Goal: Transaction & Acquisition: Purchase product/service

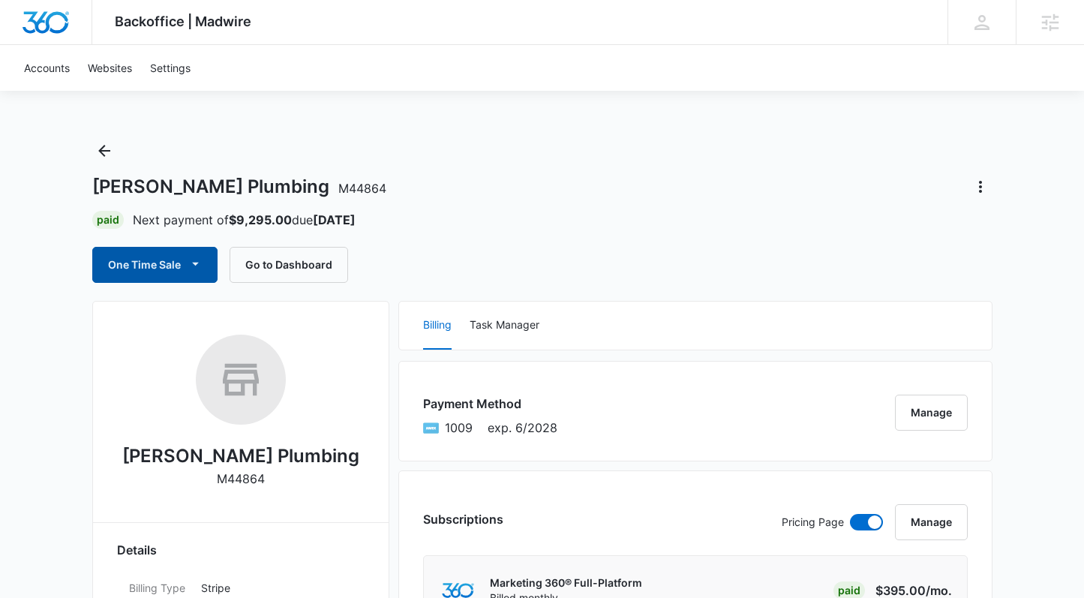
click at [116, 262] on button "One Time Sale" at bounding box center [154, 265] width 125 height 36
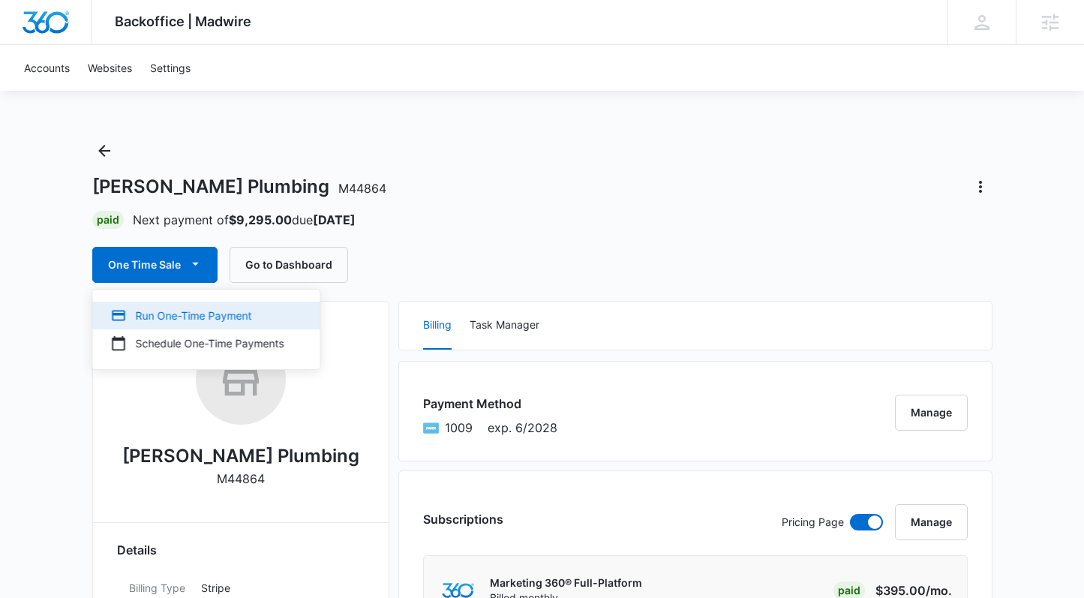
click at [217, 318] on div "Run One-Time Payment" at bounding box center [197, 315] width 173 height 16
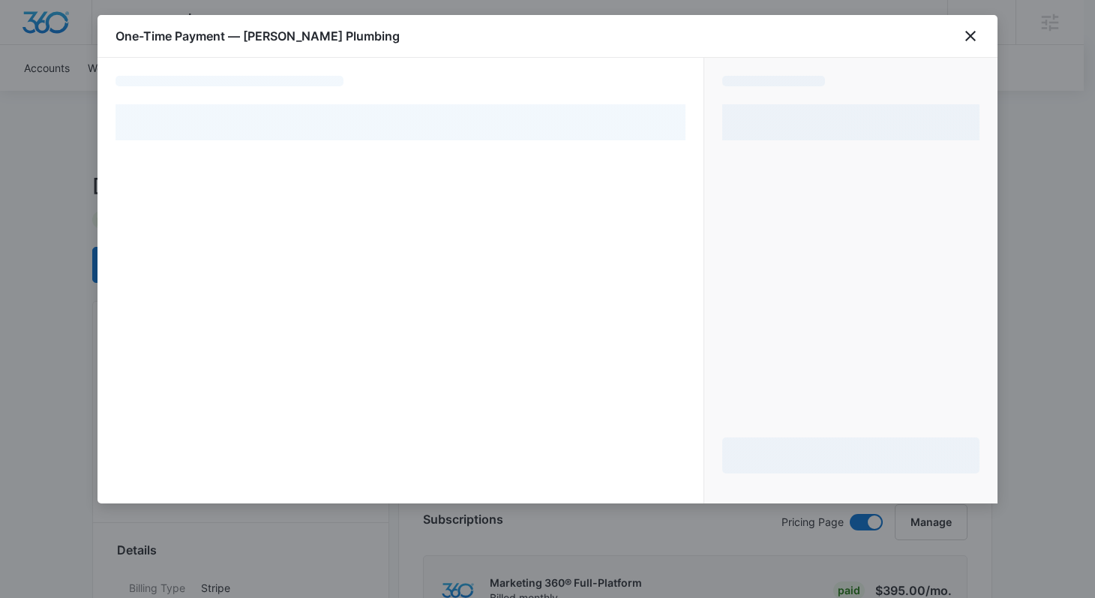
select select "pm_1NsqzZA4n8RTgNjUhk5uXFM5"
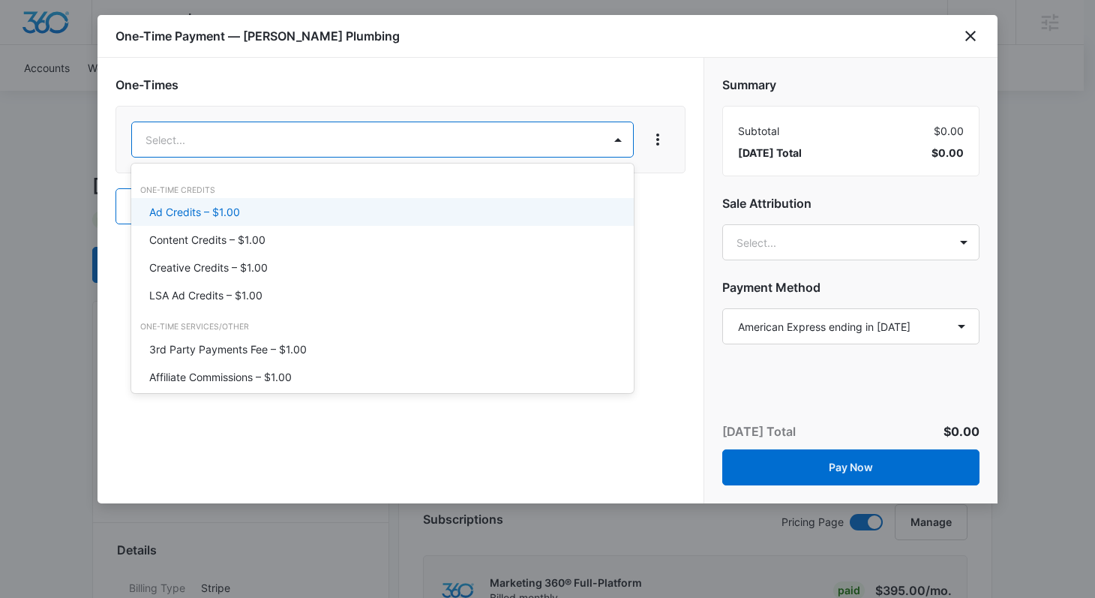
click at [495, 207] on div "Ad Credits – $1.00" at bounding box center [380, 212] width 463 height 16
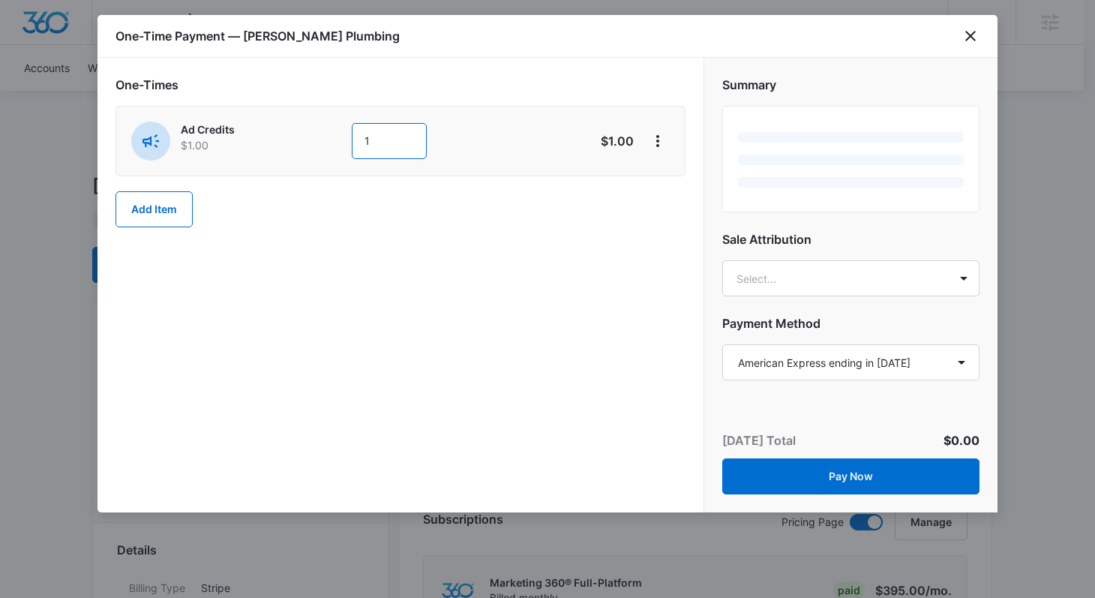
click at [402, 143] on input "1" at bounding box center [389, 141] width 75 height 36
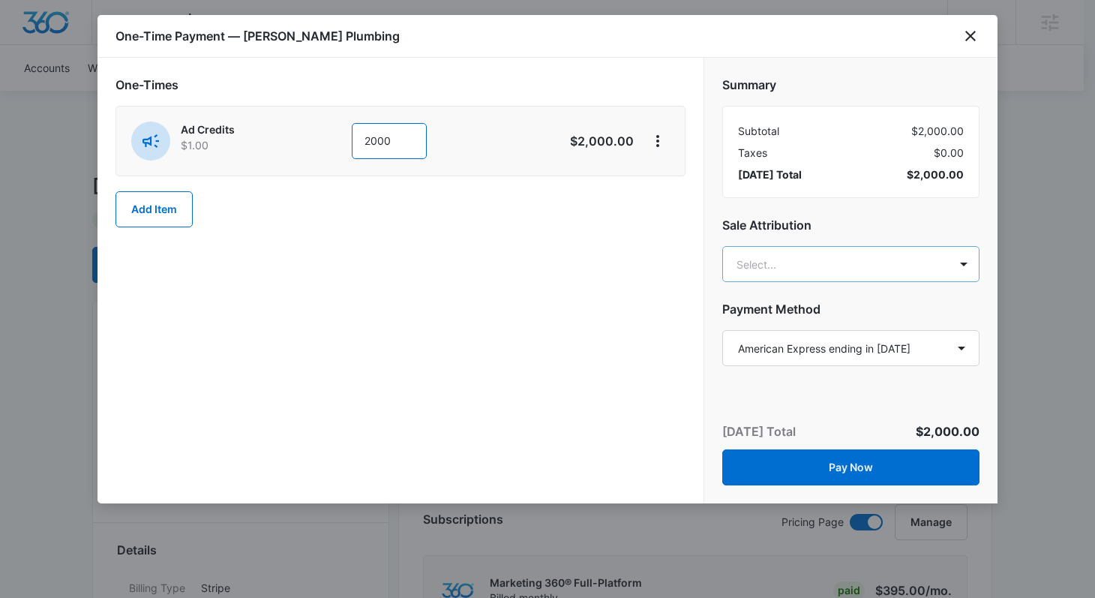
type input "2000"
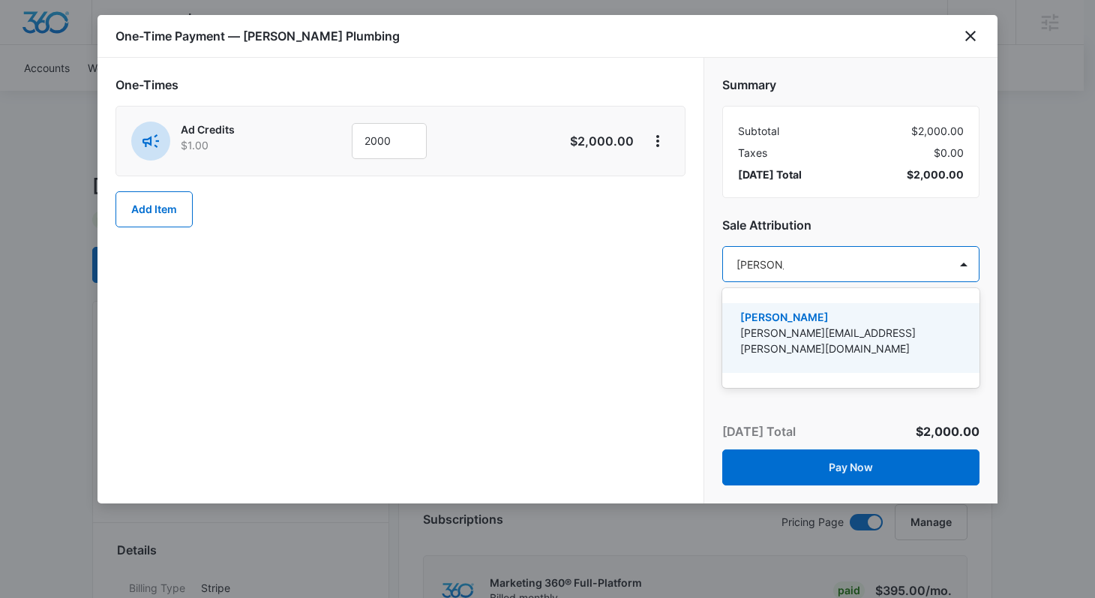
type input "[PERSON_NAME]"
click at [761, 327] on p "[PERSON_NAME][EMAIL_ADDRESS][PERSON_NAME][DOMAIN_NAME]" at bounding box center [849, 340] width 218 height 31
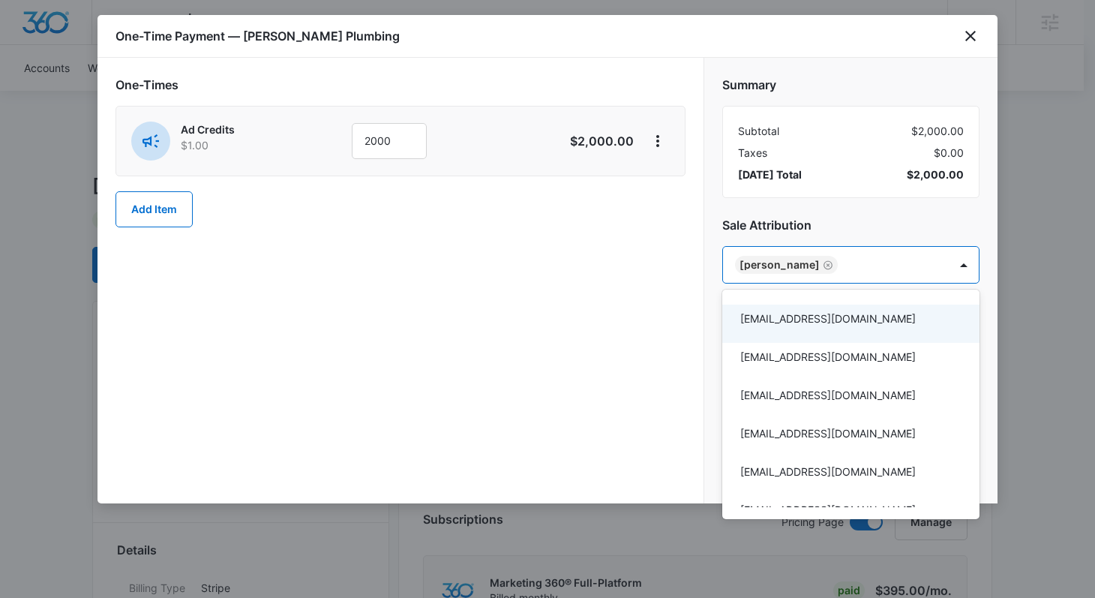
click at [693, 324] on div at bounding box center [547, 299] width 1095 height 598
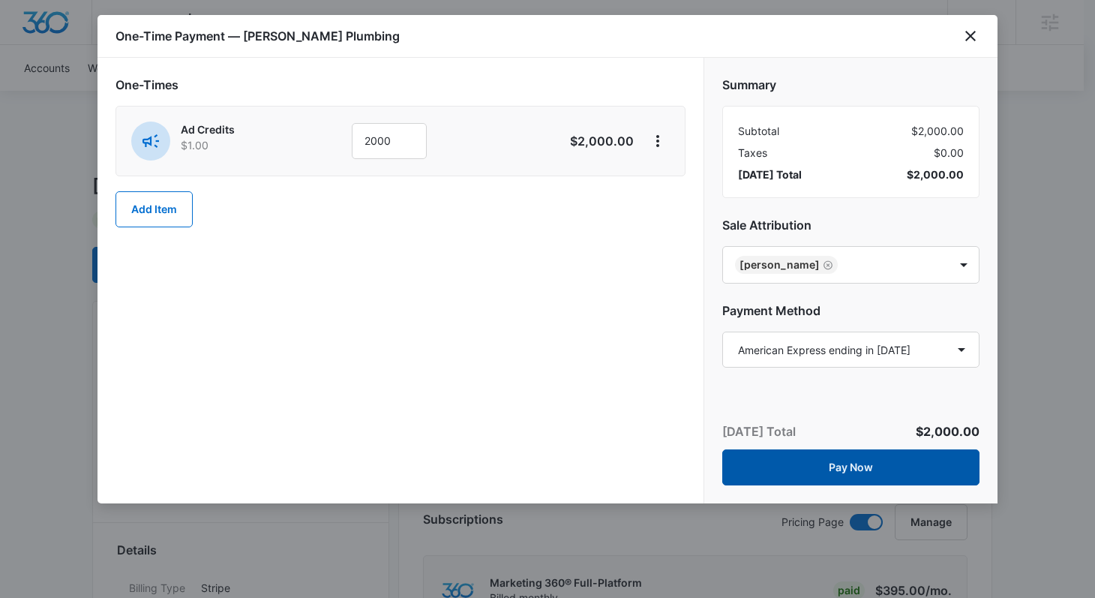
click at [781, 481] on button "Pay Now" at bounding box center [850, 467] width 257 height 36
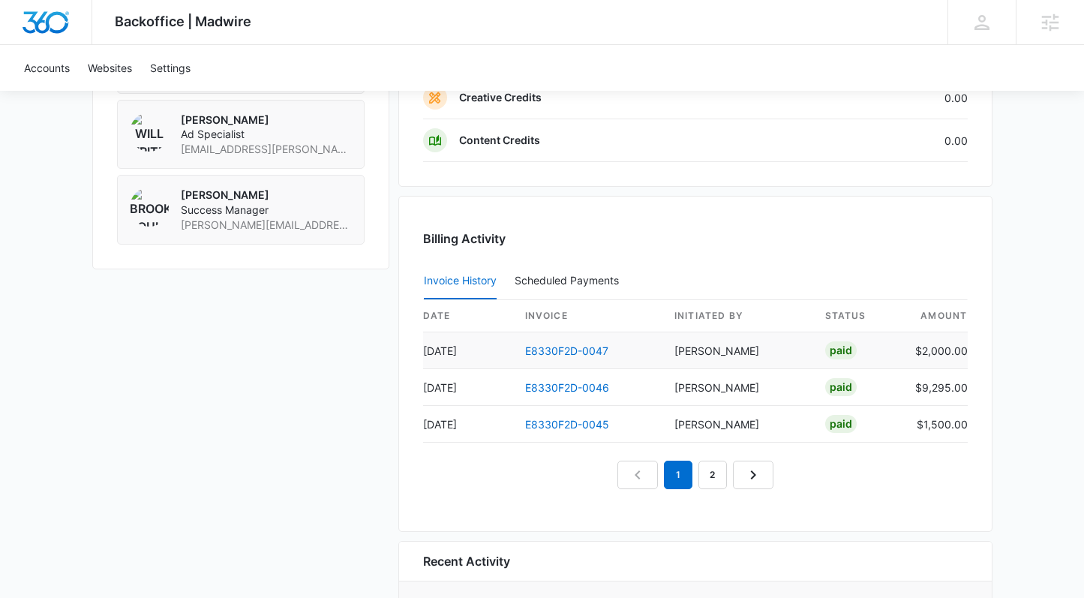
scroll to position [1365, 0]
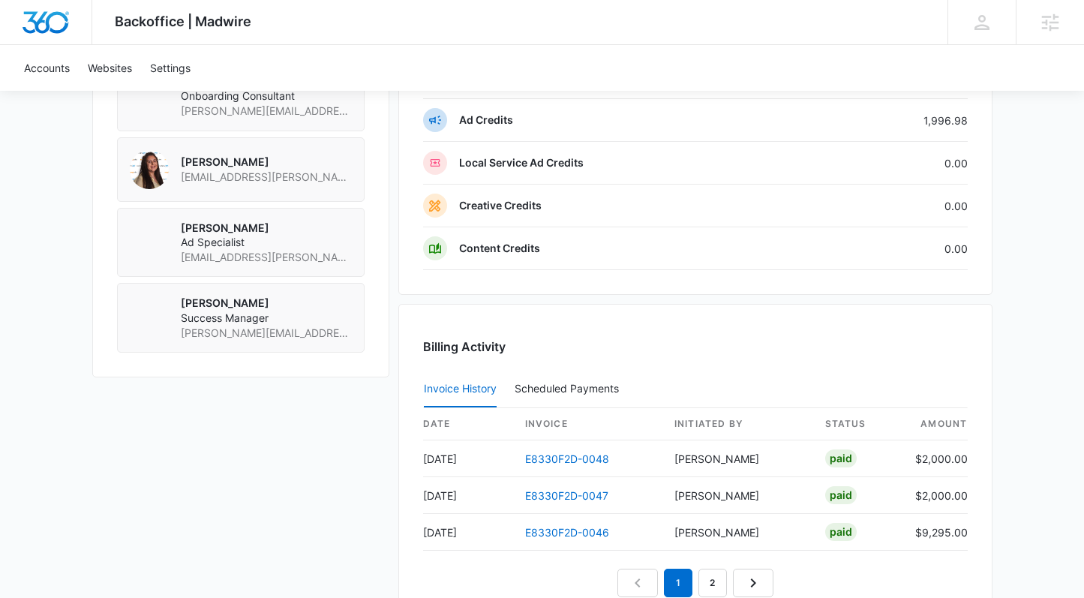
scroll to position [1318, 0]
